Goal: Task Accomplishment & Management: Complete application form

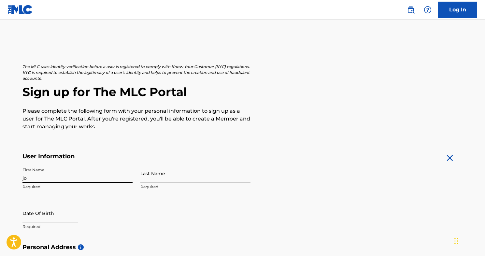
type input "j"
type input "[PERSON_NAME]"
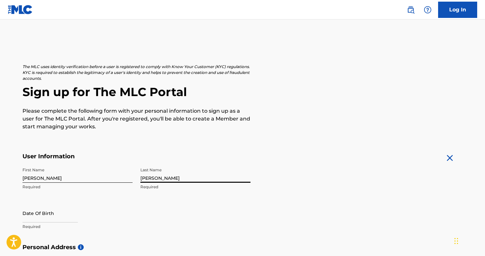
type input "[PERSON_NAME]"
select select "7"
select select "2025"
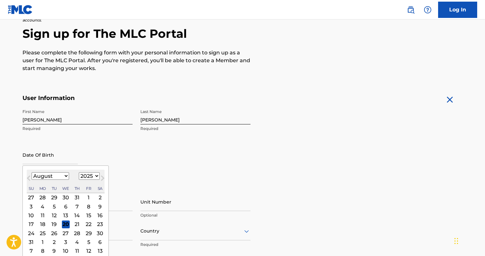
scroll to position [70, 0]
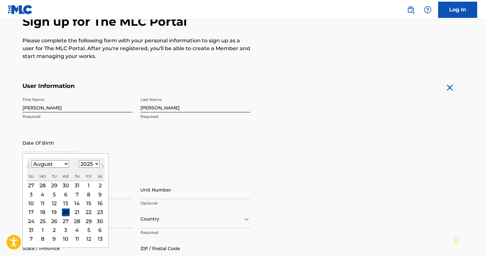
select select "0"
select select "2000"
click at [73, 221] on div "27" at bounding box center [77, 221] width 8 height 8
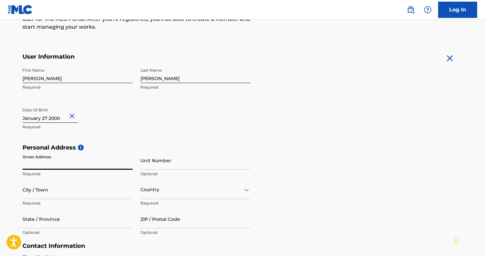
scroll to position [104, 0]
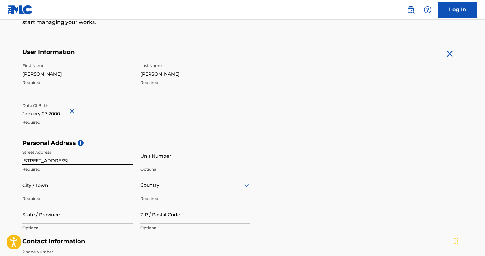
type input "626 E 8th St"
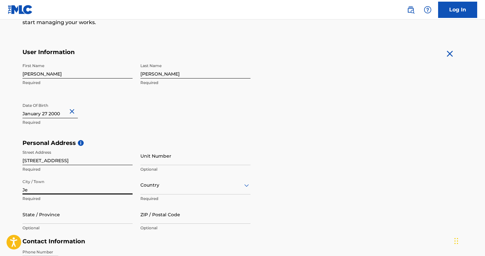
type input "J"
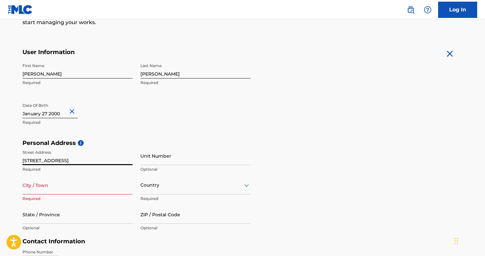
drag, startPoint x: 54, startPoint y: 158, endPoint x: 16, endPoint y: 163, distance: 38.7
click at [15, 163] on div "The MLC uses identity verification before a user is registered to comply with K…" at bounding box center [243, 148] width 456 height 377
type input "1472 Corum Avenue"
click at [37, 185] on input "City / Town" at bounding box center [77, 185] width 110 height 19
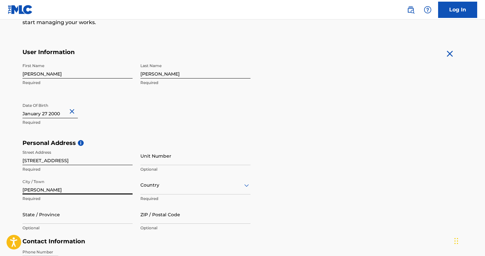
type input "Eugene"
drag, startPoint x: 44, startPoint y: 191, endPoint x: 5, endPoint y: 190, distance: 39.4
click at [5, 190] on main "The MLC uses identity verification before a user is registered to comply with K…" at bounding box center [242, 144] width 485 height 458
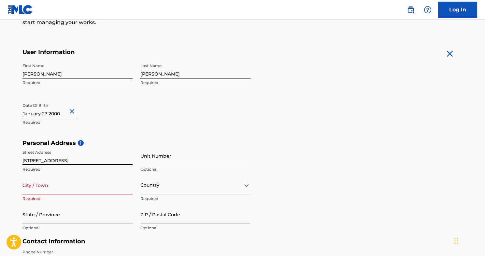
drag, startPoint x: 71, startPoint y: 160, endPoint x: 2, endPoint y: 158, distance: 69.0
click at [2, 158] on main "The MLC uses identity verification before a user is registered to comply with K…" at bounding box center [242, 144] width 485 height 458
type input "[STREET_ADDRESS]"
click at [25, 186] on input "City / Town" at bounding box center [77, 185] width 110 height 19
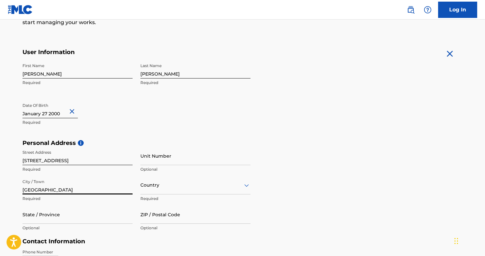
type input "[GEOGRAPHIC_DATA]"
type input "[US_STATE]"
click at [158, 182] on div "Country" at bounding box center [195, 185] width 110 height 19
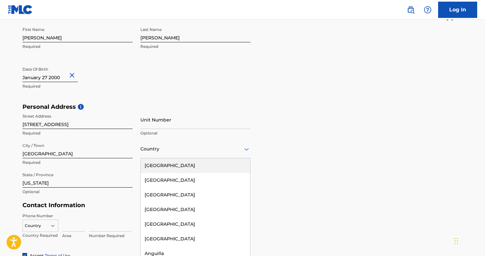
click at [158, 166] on div "[GEOGRAPHIC_DATA]" at bounding box center [195, 165] width 109 height 15
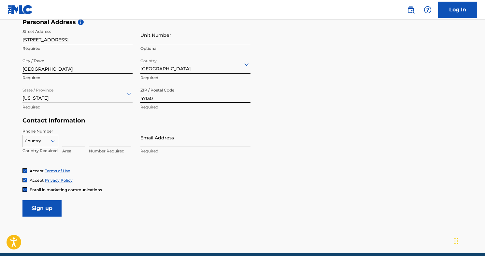
scroll to position [225, 0]
type input "47130"
click at [46, 140] on div at bounding box center [40, 140] width 35 height 7
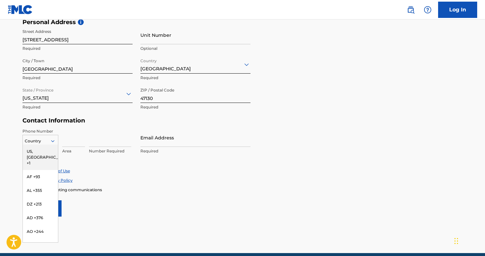
click at [43, 151] on div "US, [GEOGRAPHIC_DATA] +1" at bounding box center [40, 156] width 35 height 25
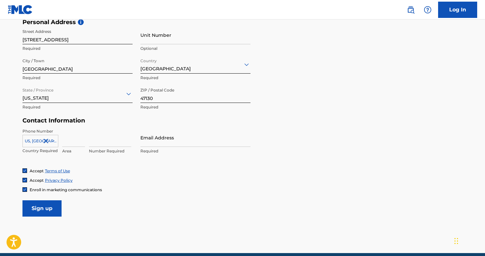
click at [68, 143] on input at bounding box center [73, 137] width 23 height 19
type input "541"
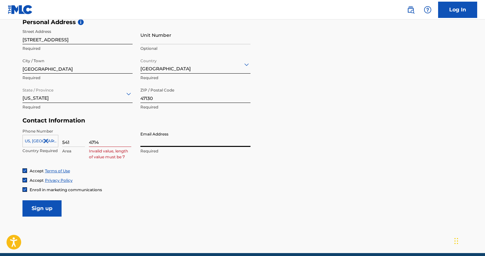
click at [114, 141] on input "4714" at bounding box center [110, 137] width 42 height 19
drag, startPoint x: 103, startPoint y: 144, endPoint x: 89, endPoint y: 144, distance: 13.3
click at [89, 144] on input "4714" at bounding box center [110, 137] width 42 height 19
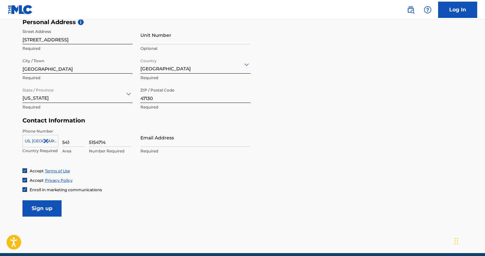
type input "5154714"
click at [150, 137] on input "Email Address" at bounding box center [195, 137] width 110 height 19
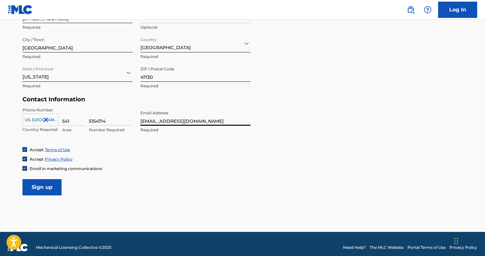
scroll to position [247, 0]
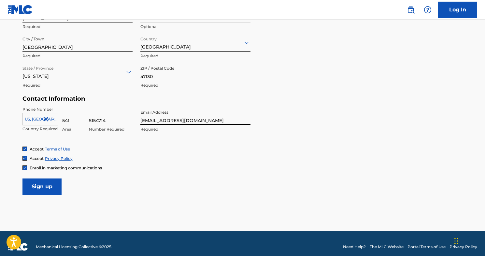
type input "[EMAIL_ADDRESS][DOMAIN_NAME]"
click at [31, 186] on input "Sign up" at bounding box center [41, 186] width 39 height 16
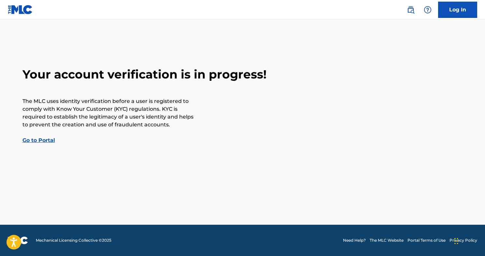
click at [48, 141] on link "Go to Portal" at bounding box center [38, 140] width 33 height 6
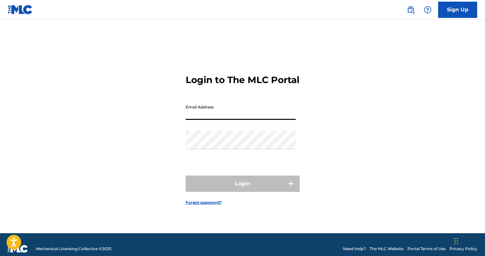
click at [464, 9] on link "Sign Up" at bounding box center [457, 10] width 39 height 16
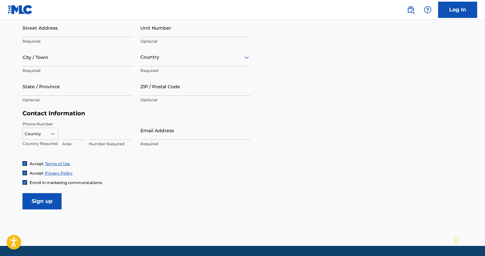
scroll to position [239, 0]
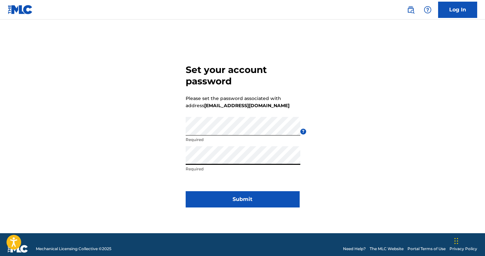
click at [227, 192] on button "Submit" at bounding box center [242, 199] width 114 height 16
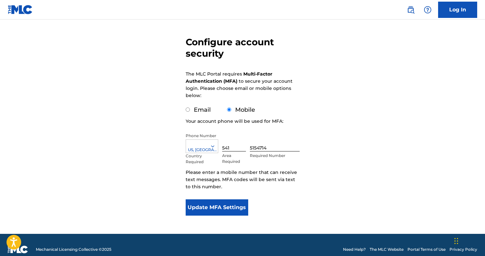
scroll to position [48, 0]
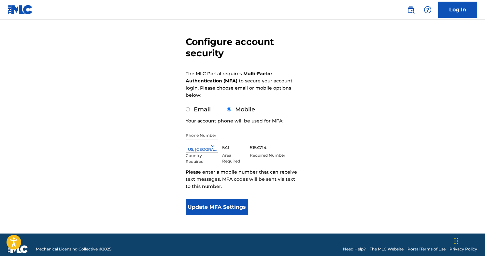
click at [211, 206] on button "Update MFA Settings" at bounding box center [216, 207] width 63 height 16
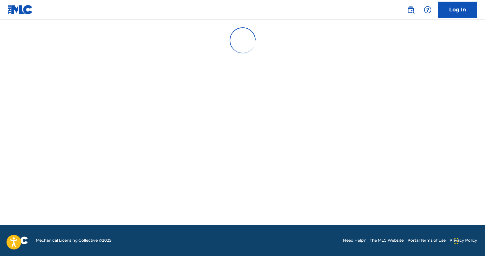
scroll to position [0, 0]
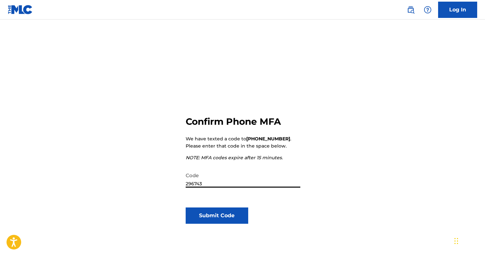
type input "296743"
click at [212, 217] on button "Submit Code" at bounding box center [216, 215] width 63 height 16
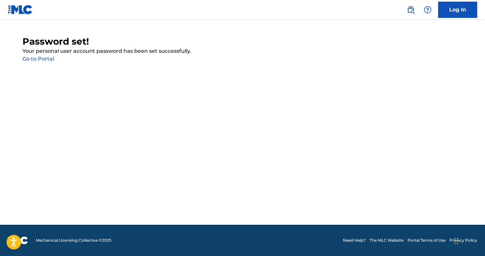
click at [37, 58] on link "Go to Portal" at bounding box center [38, 59] width 32 height 6
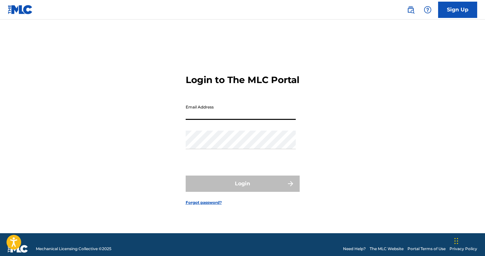
type input "[EMAIL_ADDRESS][DOMAIN_NAME]"
click at [242, 189] on button "Login" at bounding box center [242, 183] width 114 height 16
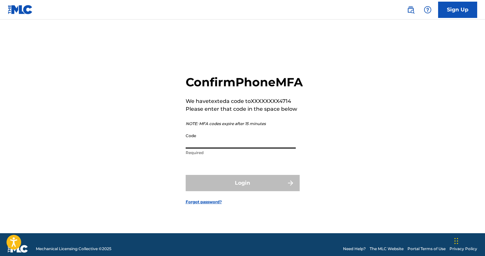
click at [213, 148] on input "Code" at bounding box center [240, 139] width 110 height 19
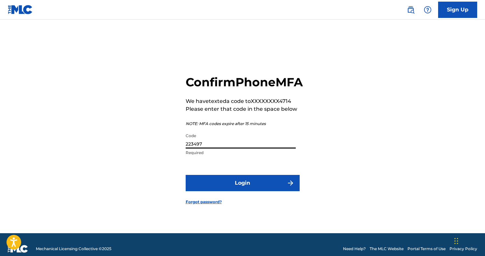
type input "223497"
click at [257, 191] on button "Login" at bounding box center [242, 183] width 114 height 16
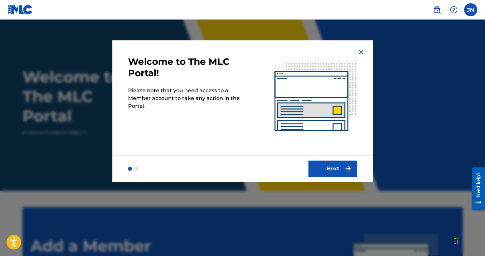
click at [344, 169] on button "Next" at bounding box center [332, 168] width 49 height 16
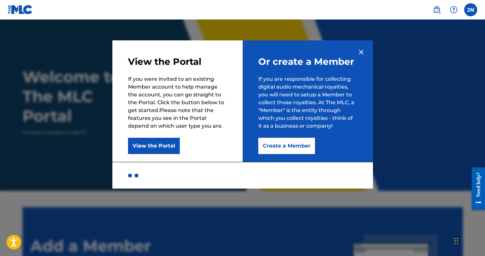
click at [282, 149] on button "Create a Member" at bounding box center [286, 146] width 57 height 16
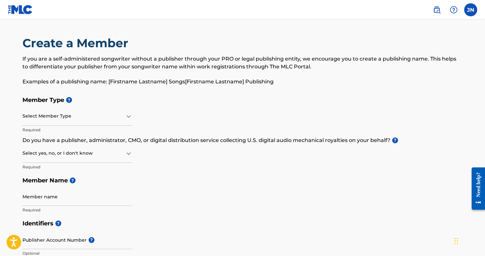
click at [56, 116] on div at bounding box center [77, 116] width 110 height 8
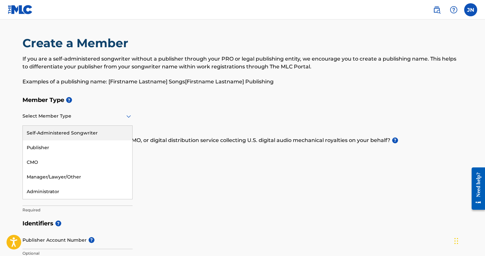
click at [55, 131] on div "Self-Administered Songwriter" at bounding box center [77, 133] width 109 height 15
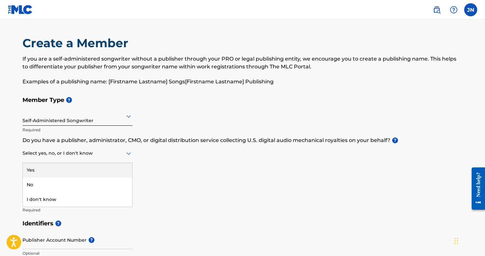
click at [55, 153] on div at bounding box center [77, 153] width 110 height 8
click at [47, 167] on div "Yes" at bounding box center [77, 170] width 109 height 15
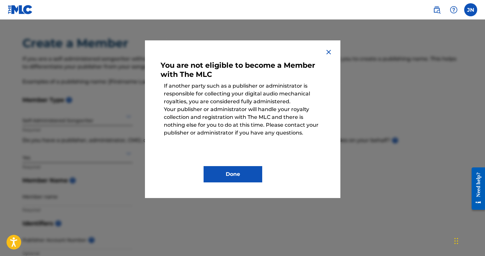
click at [325, 50] on img at bounding box center [328, 52] width 8 height 8
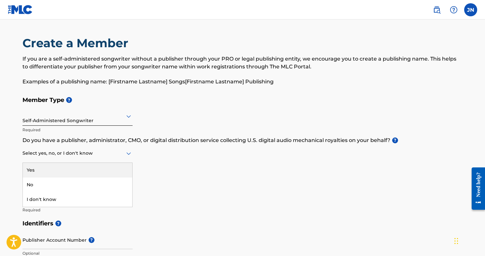
click at [55, 154] on div at bounding box center [77, 153] width 110 height 8
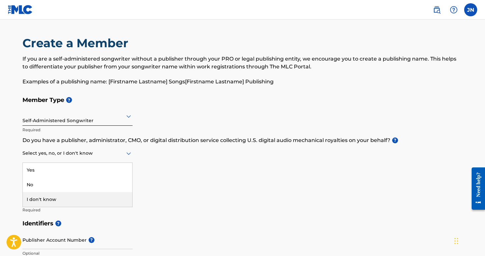
click at [49, 198] on div "I don't know" at bounding box center [77, 199] width 109 height 15
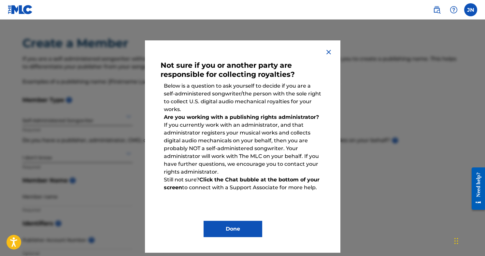
click at [331, 51] on img at bounding box center [328, 52] width 8 height 8
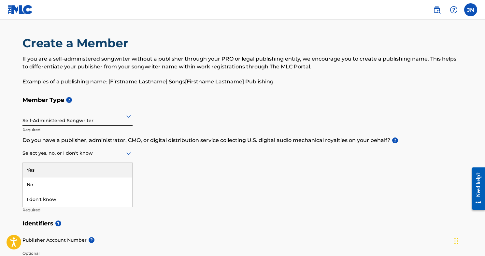
click at [52, 155] on div at bounding box center [77, 153] width 110 height 8
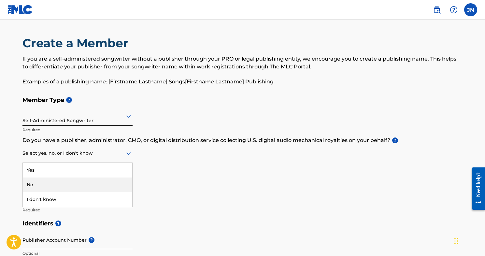
click at [49, 186] on div "No" at bounding box center [77, 184] width 109 height 15
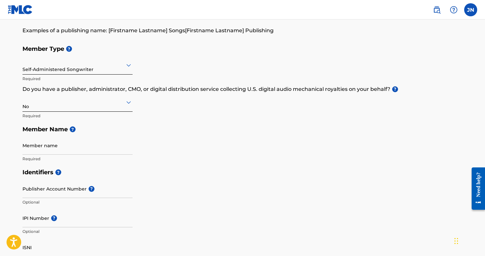
scroll to position [61, 0]
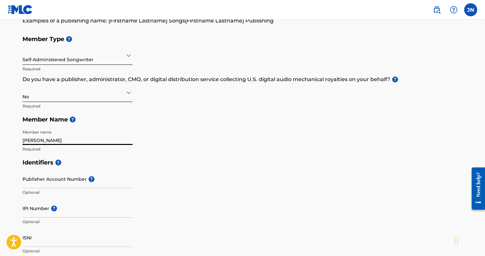
type input "[PERSON_NAME]"
click at [63, 181] on input "Publisher Account Number ?" at bounding box center [77, 179] width 110 height 19
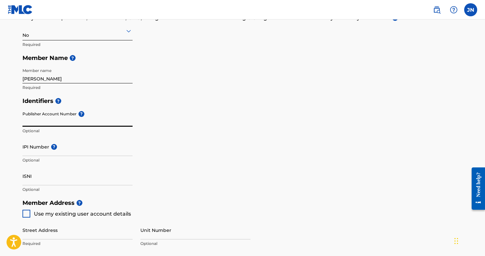
scroll to position [129, 0]
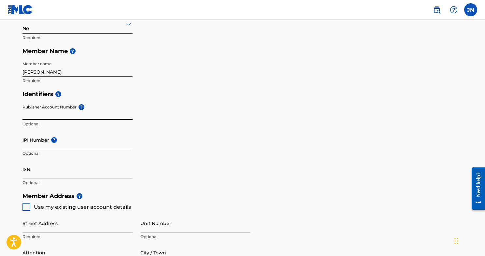
click at [33, 145] on input "IPI Number ?" at bounding box center [77, 139] width 110 height 19
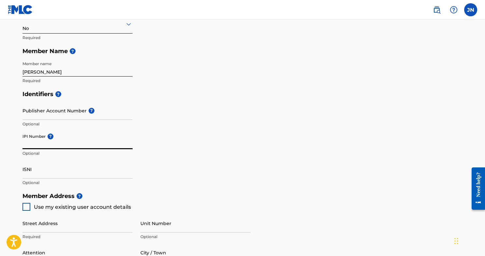
paste input "01179906117"
type input "01179906117"
click at [41, 108] on input "Publisher Account Number ?" at bounding box center [77, 110] width 110 height 19
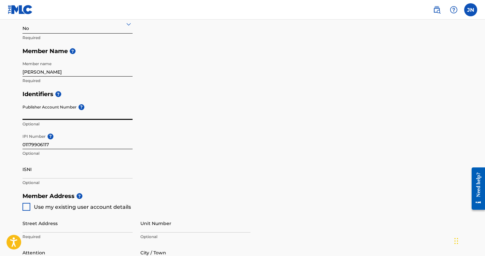
paste input "551119298"
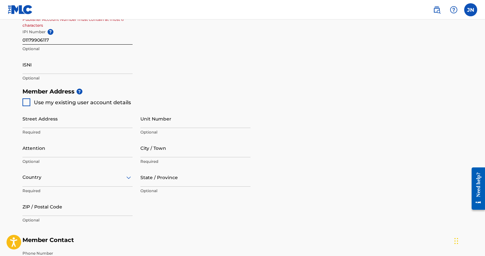
scroll to position [234, 0]
type input "551119298"
click at [28, 105] on div "Street Address Required Unit Number Optional Attention Optional City / Town Req…" at bounding box center [136, 167] width 228 height 124
click at [26, 101] on div at bounding box center [26, 102] width 8 height 8
type input "[STREET_ADDRESS]"
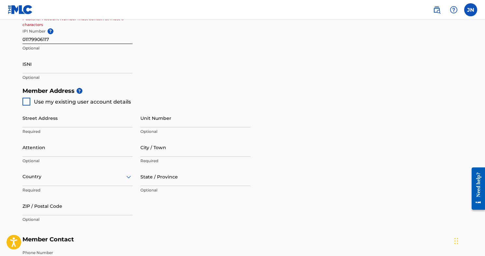
type input "[GEOGRAPHIC_DATA]"
type input "47130"
type input "541"
type input "5154714"
type input "[EMAIL_ADDRESS][DOMAIN_NAME]"
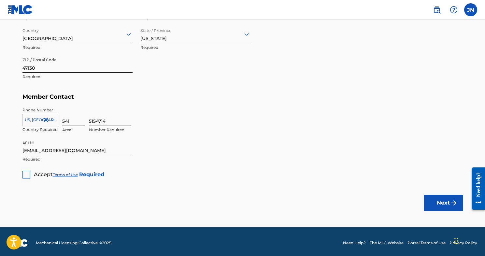
scroll to position [377, 0]
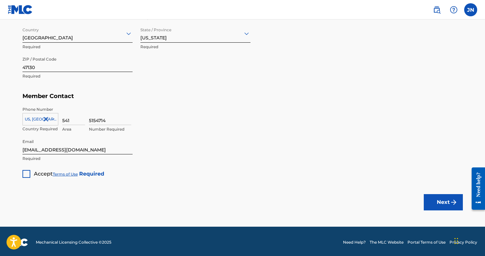
click at [27, 173] on div at bounding box center [26, 174] width 8 height 8
click at [439, 196] on button "Next" at bounding box center [442, 202] width 39 height 16
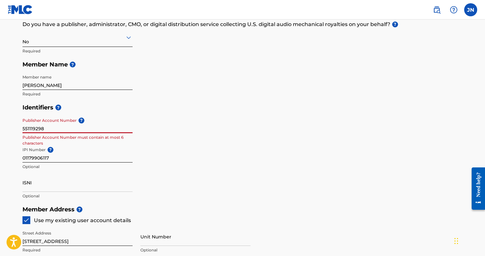
click at [91, 120] on input "551119298" at bounding box center [77, 124] width 110 height 19
drag, startPoint x: 59, startPoint y: 127, endPoint x: 14, endPoint y: 128, distance: 44.9
click at [14, 128] on main "Create a Member If you are a self-administered songwriter without a publisher t…" at bounding box center [242, 196] width 485 height 584
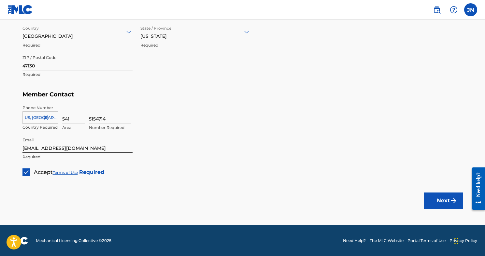
scroll to position [378, 0]
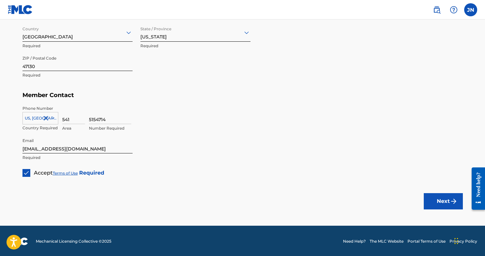
click at [438, 199] on button "Next" at bounding box center [442, 201] width 39 height 16
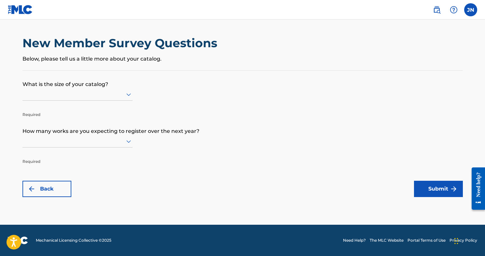
click at [125, 94] on icon at bounding box center [129, 94] width 8 height 8
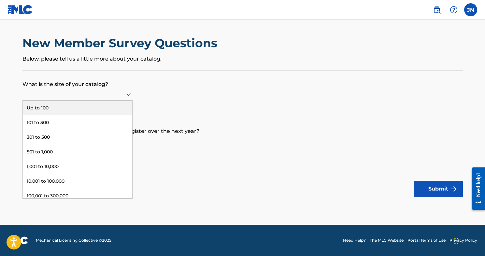
click at [77, 114] on div "Up to 100" at bounding box center [77, 108] width 109 height 15
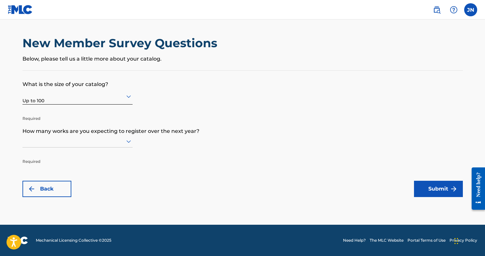
click at [125, 144] on icon at bounding box center [129, 141] width 8 height 8
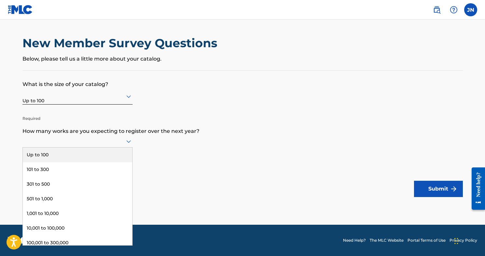
click at [67, 162] on div "Up to 100" at bounding box center [77, 154] width 109 height 15
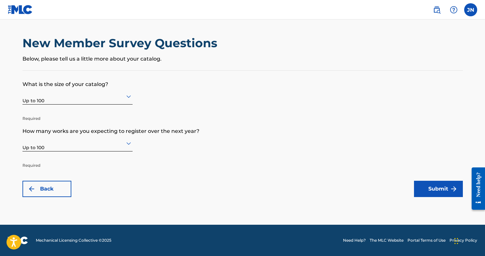
click at [435, 190] on button "Submit" at bounding box center [438, 189] width 49 height 16
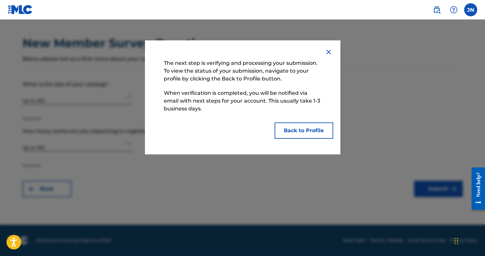
click at [301, 134] on button "Back to Profile" at bounding box center [303, 130] width 59 height 16
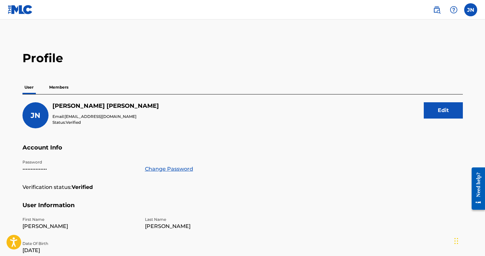
click at [60, 90] on p "Members" at bounding box center [58, 87] width 23 height 14
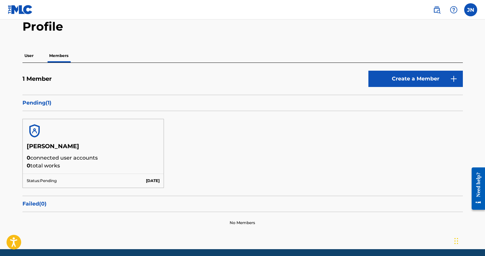
scroll to position [32, 0]
